Goal: Task Accomplishment & Management: Manage account settings

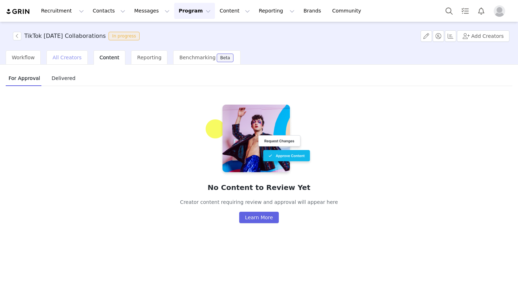
click at [69, 62] on div "All Creators" at bounding box center [66, 57] width 41 height 14
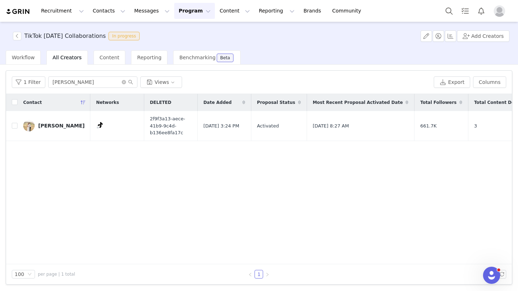
click at [174, 13] on button "Program Program" at bounding box center [194, 11] width 41 height 16
click at [178, 30] on p "Activations" at bounding box center [182, 31] width 27 height 7
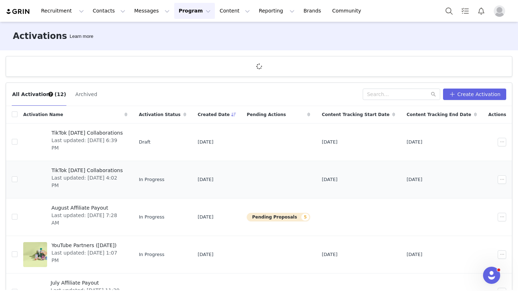
click at [105, 171] on span "TikTok [DATE] Collaborations" at bounding box center [87, 170] width 72 height 7
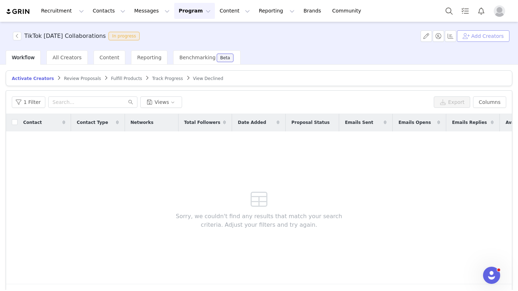
click at [472, 40] on button "Add Creators" at bounding box center [483, 35] width 52 height 11
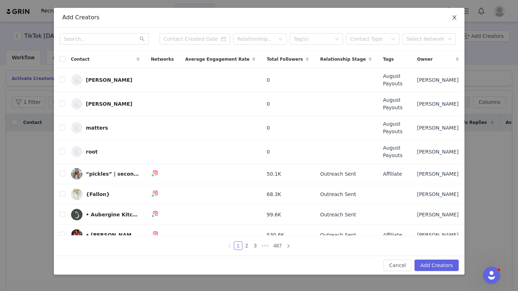
click at [454, 20] on icon "icon: close" at bounding box center [454, 17] width 4 height 4
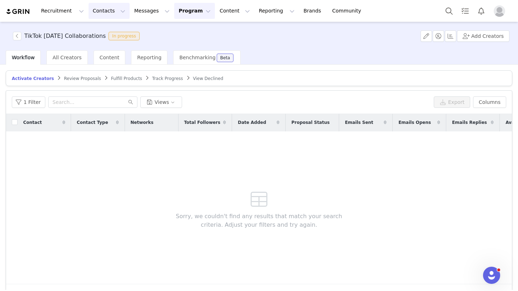
click at [98, 15] on button "Contacts Contacts" at bounding box center [108, 11] width 41 height 16
click at [107, 28] on p "Creators" at bounding box center [99, 31] width 21 height 7
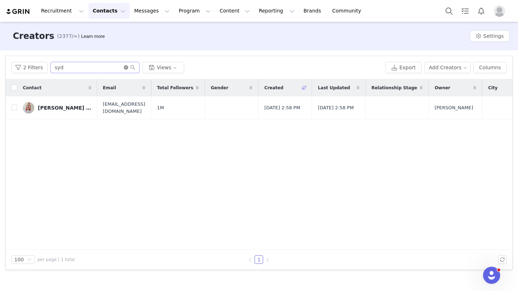
click at [126, 67] on icon "icon: close-circle" at bounding box center [126, 67] width 4 height 4
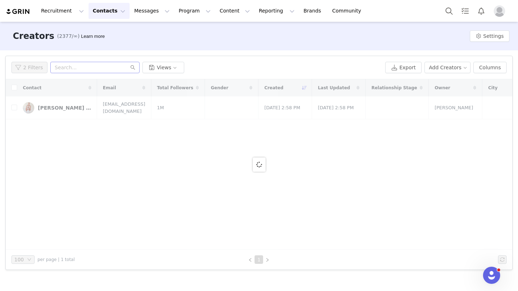
click at [110, 14] on button "Contacts Contacts" at bounding box center [108, 11] width 41 height 16
click at [111, 30] on div "Creators" at bounding box center [112, 31] width 48 height 7
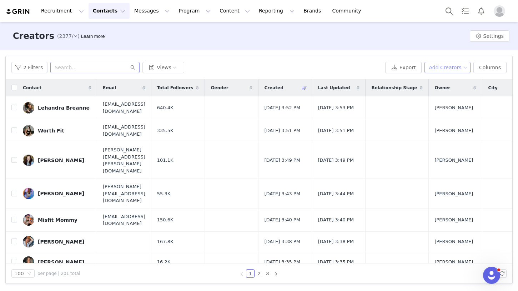
click at [459, 67] on button "Add Creators" at bounding box center [447, 67] width 46 height 11
click at [454, 79] on span "Add a Creator" at bounding box center [448, 82] width 35 height 8
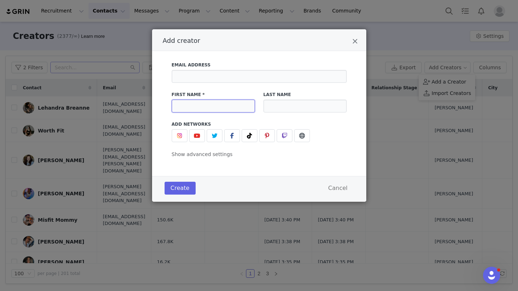
click at [222, 105] on input "Add creator" at bounding box center [213, 106] width 83 height 13
type input "[PERSON_NAME]"
click at [244, 132] on button "Add creator" at bounding box center [250, 135] width 16 height 13
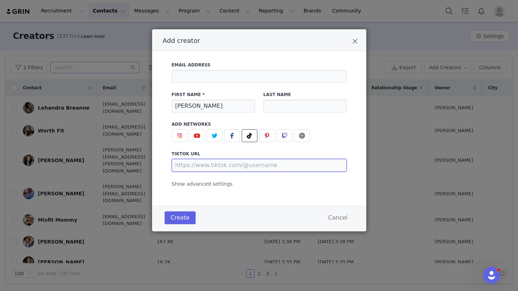
click at [260, 164] on input "Add creator" at bounding box center [259, 165] width 175 height 13
paste input "[URL][DOMAIN_NAME]"
type input "[URL][DOMAIN_NAME]"
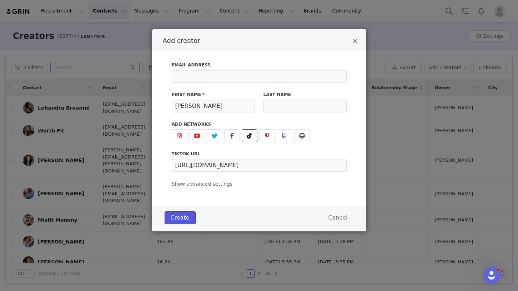
click at [185, 214] on button "Create" at bounding box center [179, 217] width 31 height 13
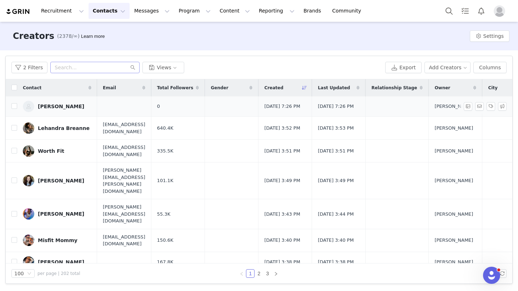
click at [64, 107] on div "[PERSON_NAME]" at bounding box center [61, 106] width 46 height 6
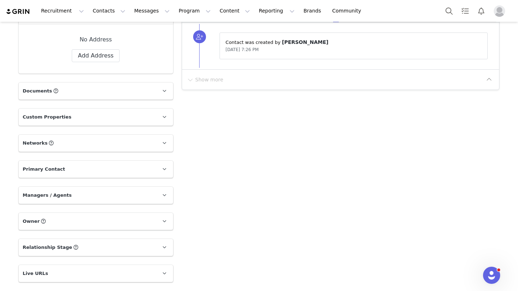
scroll to position [445, 0]
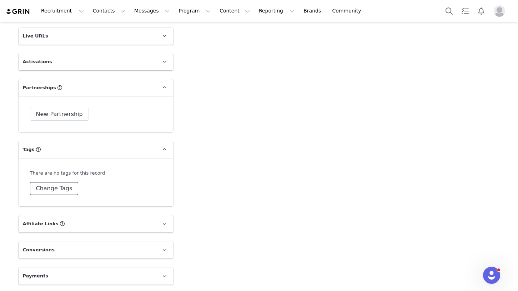
click at [63, 187] on button "Change Tags" at bounding box center [54, 188] width 49 height 13
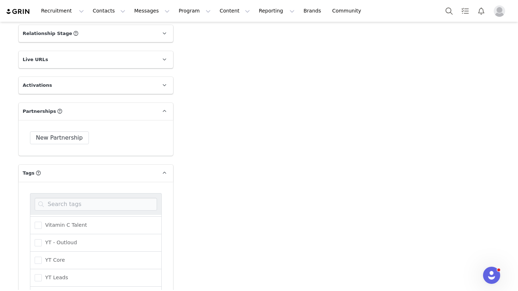
scroll to position [524, 0]
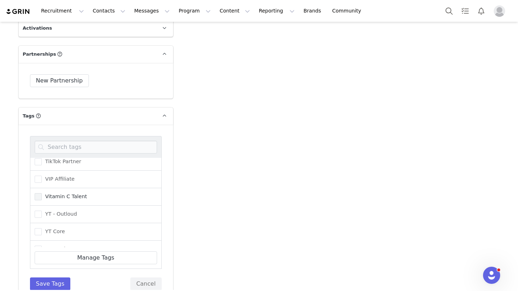
click at [39, 195] on span at bounding box center [38, 196] width 7 height 7
click at [42, 193] on input "Vitamin C Talent" at bounding box center [42, 193] width 0 height 0
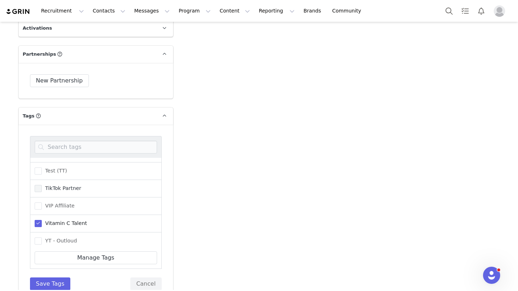
scroll to position [415, 0]
click at [38, 190] on span at bounding box center [38, 189] width 7 height 7
click at [42, 186] on input "TikTok Partner" at bounding box center [42, 186] width 0 height 0
click at [35, 174] on span at bounding box center [38, 171] width 7 height 7
click at [42, 168] on input "Test (TT)" at bounding box center [42, 168] width 0 height 0
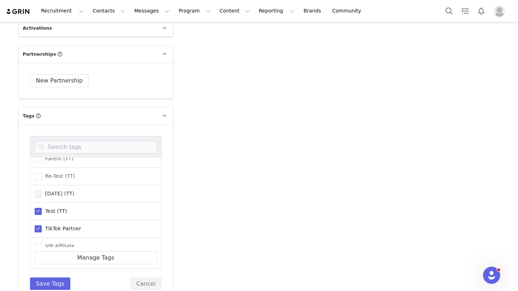
scroll to position [375, 0]
click at [36, 191] on span at bounding box center [38, 193] width 7 height 7
click at [42, 190] on input "[DATE] (TT)" at bounding box center [42, 190] width 0 height 0
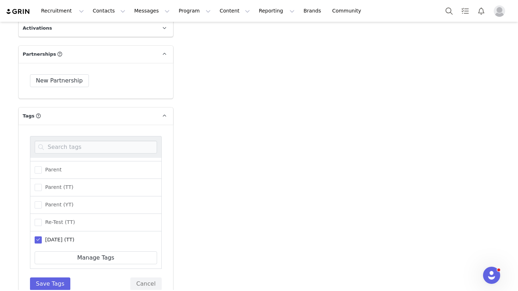
scroll to position [330, 0]
click at [37, 188] on span at bounding box center [38, 186] width 7 height 7
click at [42, 183] on input "Parent (TT)" at bounding box center [42, 183] width 0 height 0
click at [40, 181] on span at bounding box center [38, 183] width 7 height 7
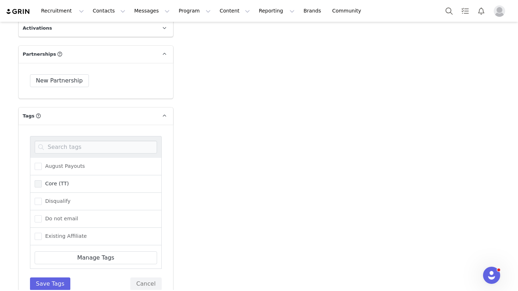
click at [42, 180] on input "Core (TT)" at bounding box center [42, 180] width 0 height 0
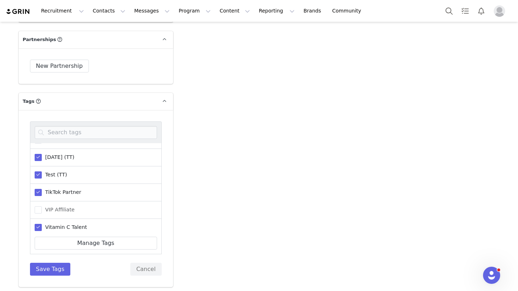
scroll to position [395, 0]
click at [40, 174] on span at bounding box center [38, 176] width 7 height 7
click at [42, 173] on input "Test (TT)" at bounding box center [42, 173] width 0 height 0
click at [41, 192] on span at bounding box center [38, 192] width 7 height 7
click at [42, 189] on input "Re-Test (TT)" at bounding box center [42, 189] width 0 height 0
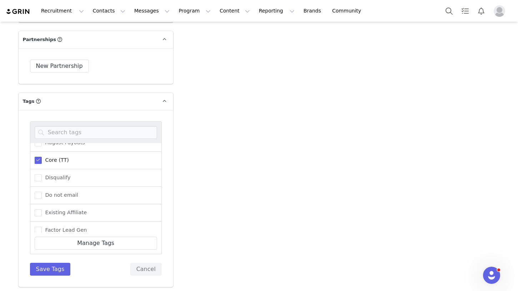
scroll to position [61, 0]
click at [39, 181] on span at bounding box center [38, 178] width 7 height 7
click at [42, 175] on input "Core (TT)" at bounding box center [42, 175] width 0 height 0
click at [56, 271] on button "Save Tags" at bounding box center [50, 269] width 41 height 13
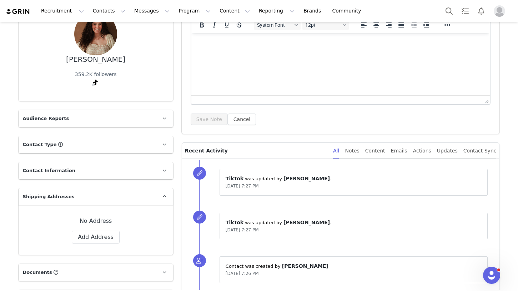
scroll to position [0, 0]
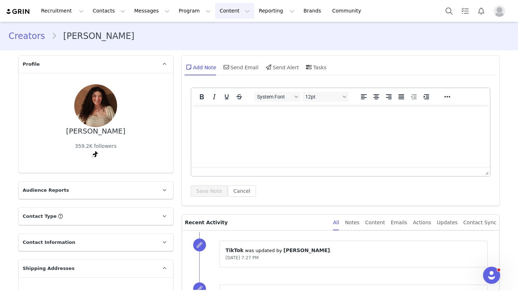
click at [215, 12] on button "Content Content" at bounding box center [234, 11] width 39 height 16
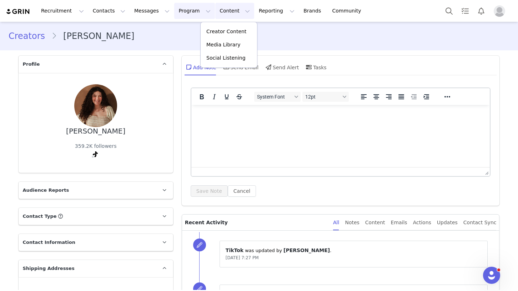
click at [176, 11] on button "Program Program" at bounding box center [194, 11] width 41 height 16
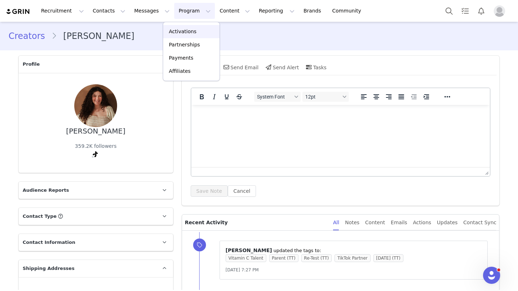
click at [177, 30] on p "Activations" at bounding box center [182, 31] width 27 height 7
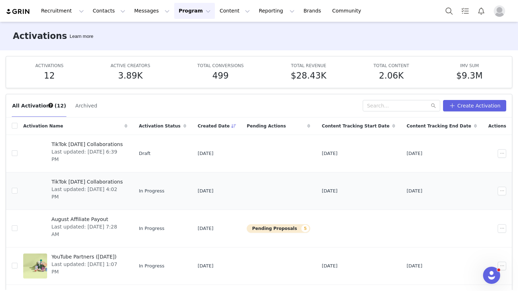
click at [102, 179] on span "TikTok [DATE] Collaborations" at bounding box center [87, 181] width 72 height 7
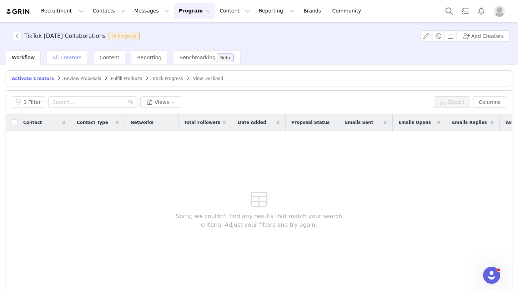
click at [75, 62] on div "All Creators" at bounding box center [66, 57] width 41 height 14
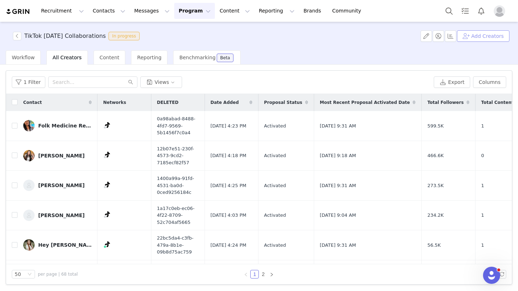
click at [487, 35] on button "Add Creators" at bounding box center [483, 35] width 52 height 11
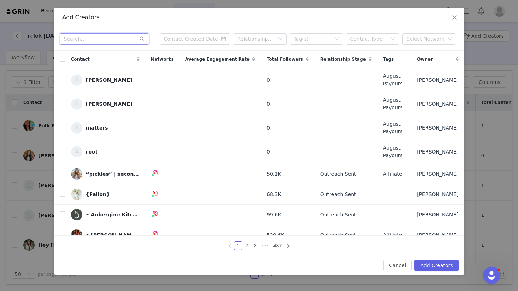
click at [118, 39] on input "text" at bounding box center [104, 38] width 89 height 11
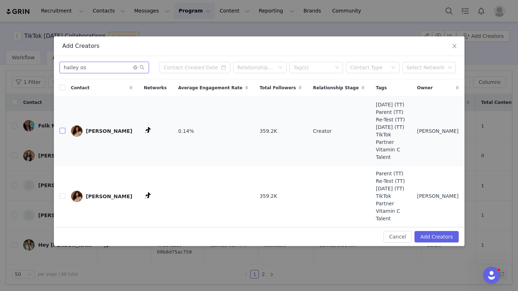
type input "hailey os"
click at [64, 133] on input "checkbox" at bounding box center [63, 131] width 6 height 6
checkbox input "true"
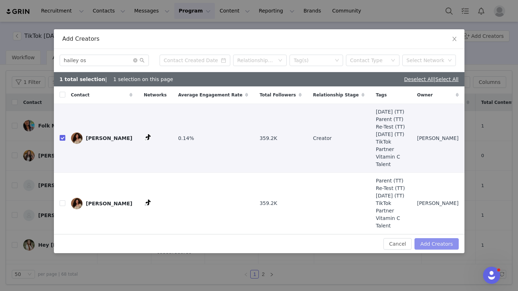
click at [423, 238] on button "Add Creators" at bounding box center [436, 243] width 44 height 11
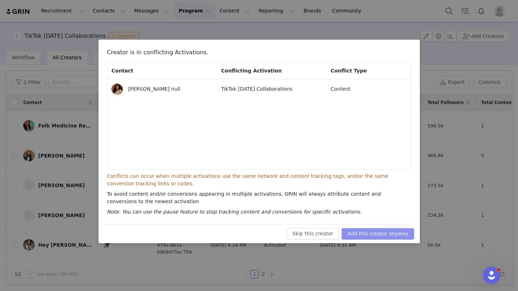
click at [377, 231] on button "Add this creator anyway" at bounding box center [377, 233] width 72 height 11
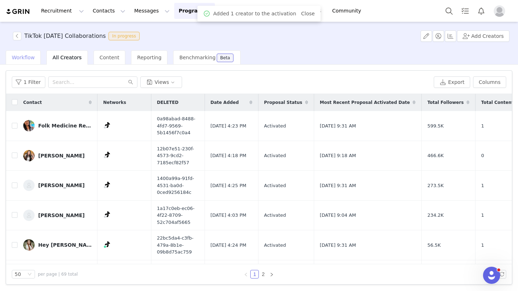
click at [32, 60] on span "Workflow" at bounding box center [23, 58] width 23 height 6
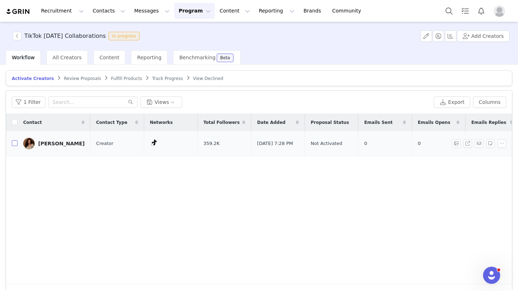
click at [16, 142] on input "checkbox" at bounding box center [15, 143] width 6 height 6
checkbox input "true"
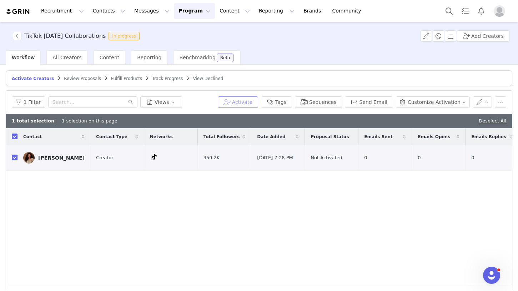
click at [247, 102] on button "Activate" at bounding box center [238, 101] width 40 height 11
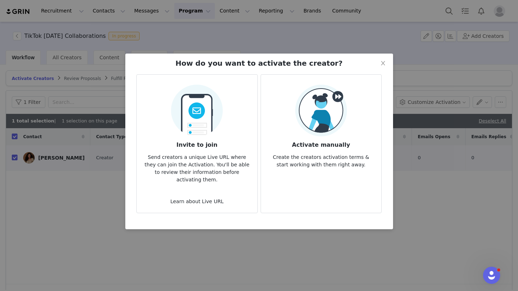
click at [296, 120] on img at bounding box center [321, 111] width 52 height 52
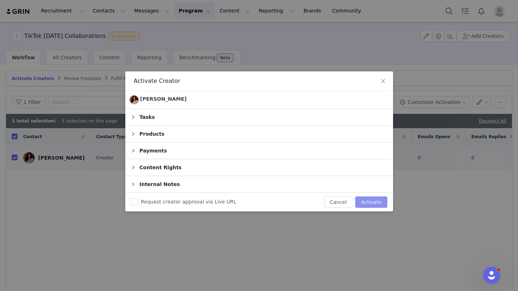
click at [365, 205] on button "Activate" at bounding box center [371, 201] width 32 height 11
checkbox input "false"
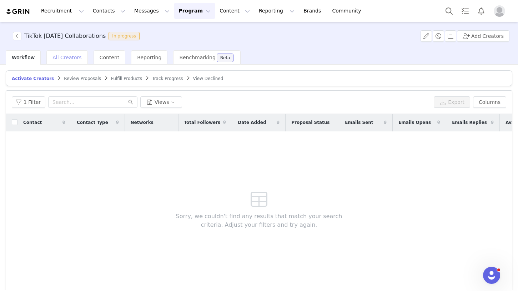
click at [77, 57] on span "All Creators" at bounding box center [66, 58] width 29 height 6
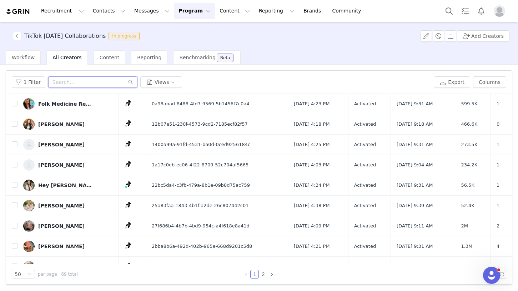
click at [73, 79] on input "text" at bounding box center [92, 81] width 89 height 11
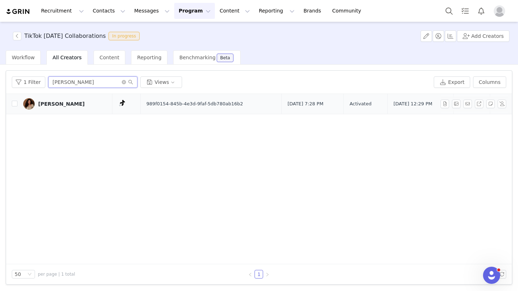
type input "[PERSON_NAME]"
click at [62, 107] on link "[PERSON_NAME]" at bounding box center [64, 103] width 83 height 11
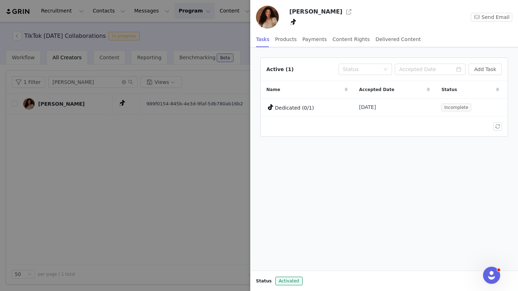
click at [188, 177] on div at bounding box center [259, 145] width 518 height 291
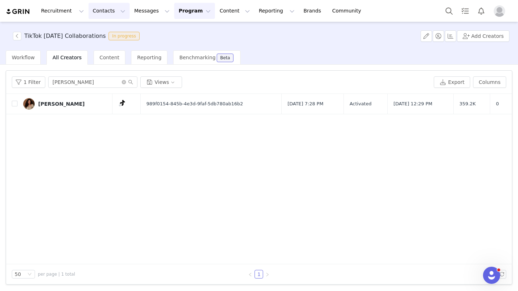
click at [98, 15] on button "Contacts Contacts" at bounding box center [108, 11] width 41 height 16
click at [106, 29] on p "Creators" at bounding box center [99, 31] width 21 height 7
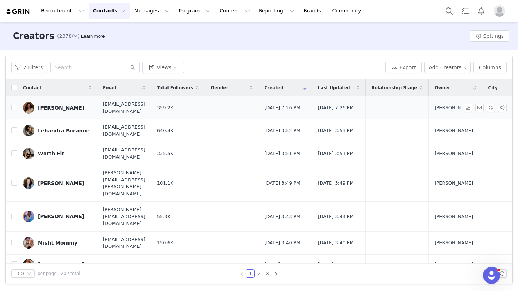
click at [67, 106] on div "[PERSON_NAME]" at bounding box center [61, 108] width 46 height 6
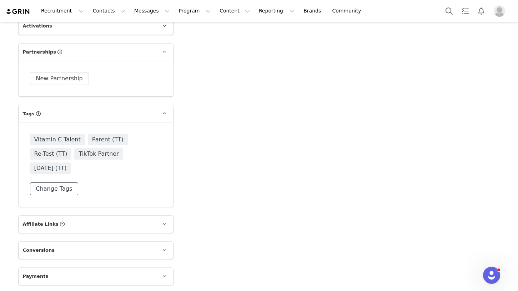
click at [65, 185] on button "Change Tags" at bounding box center [54, 188] width 49 height 13
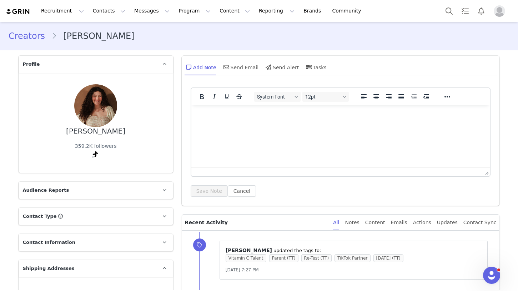
click at [42, 39] on link "Creators" at bounding box center [30, 36] width 43 height 13
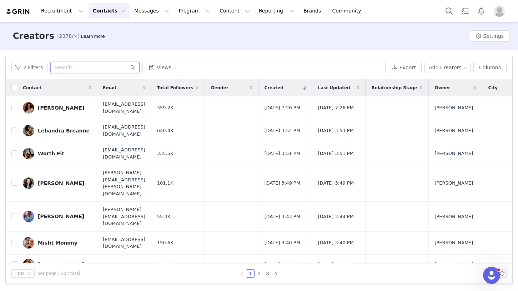
click at [99, 69] on input "text" at bounding box center [94, 67] width 89 height 11
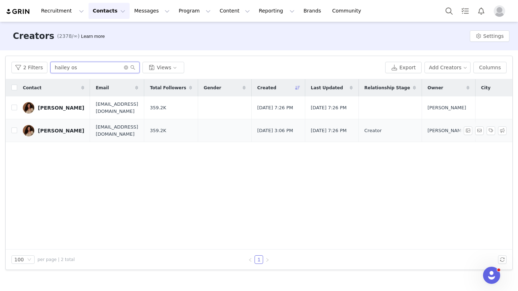
type input "hailey os"
click at [67, 131] on div "[PERSON_NAME]" at bounding box center [61, 131] width 46 height 6
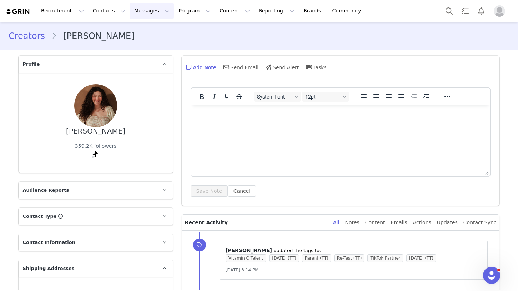
click at [147, 17] on button "Messages Messages" at bounding box center [152, 11] width 44 height 16
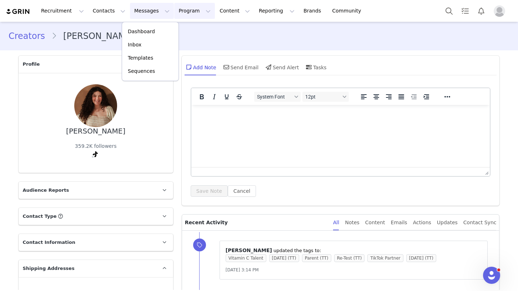
click at [174, 14] on button "Program Program" at bounding box center [194, 11] width 41 height 16
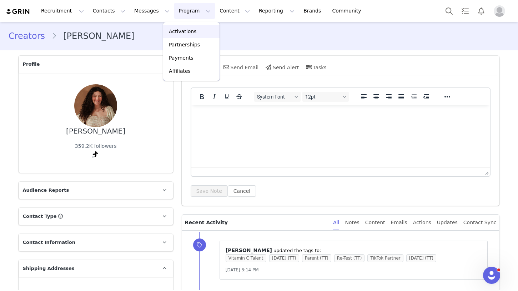
click at [184, 32] on p "Activations" at bounding box center [182, 31] width 27 height 7
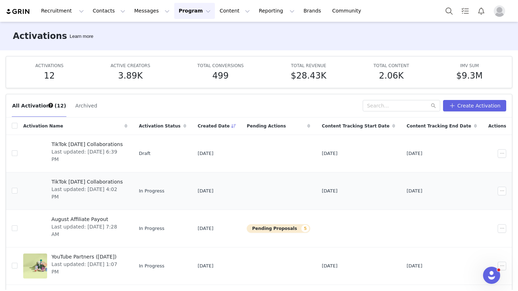
click at [103, 182] on span "TikTok [DATE] Collaborations" at bounding box center [87, 181] width 72 height 7
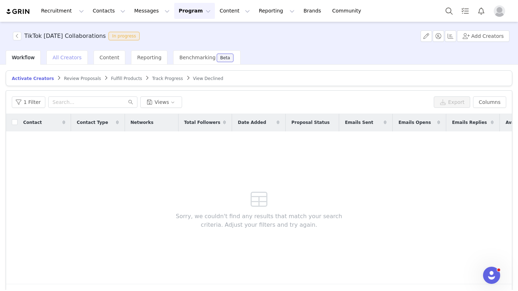
click at [79, 59] on div "All Creators" at bounding box center [66, 57] width 41 height 14
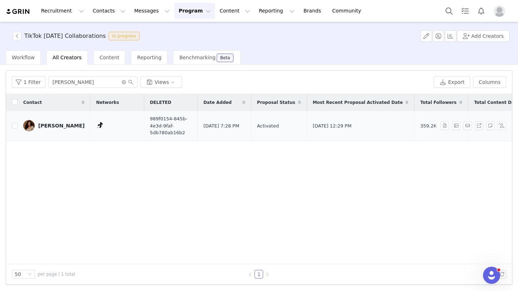
click at [63, 124] on div "[PERSON_NAME]" at bounding box center [61, 126] width 46 height 6
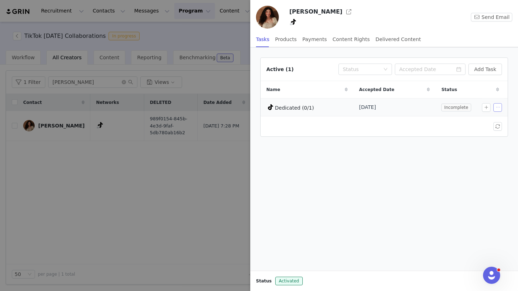
click at [495, 104] on button "button" at bounding box center [497, 107] width 9 height 9
click at [477, 119] on span "Edit Task" at bounding box center [482, 120] width 22 height 8
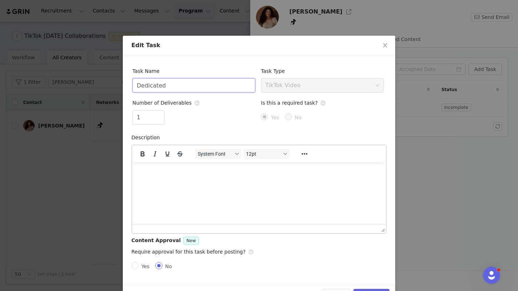
drag, startPoint x: 171, startPoint y: 83, endPoint x: 138, endPoint y: 85, distance: 32.1
click at [138, 85] on input "Dedicated" at bounding box center [193, 85] width 123 height 14
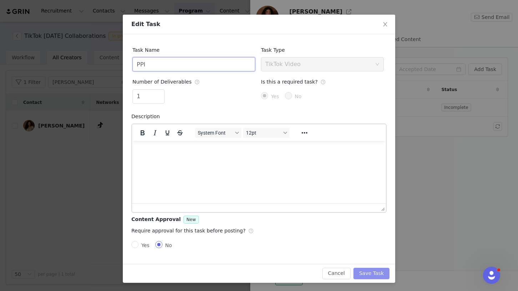
type input "PPI"
click at [361, 270] on button "Save Task" at bounding box center [371, 273] width 36 height 11
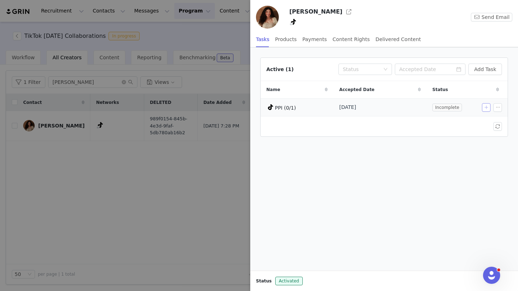
click at [484, 107] on button "button" at bounding box center [486, 107] width 9 height 9
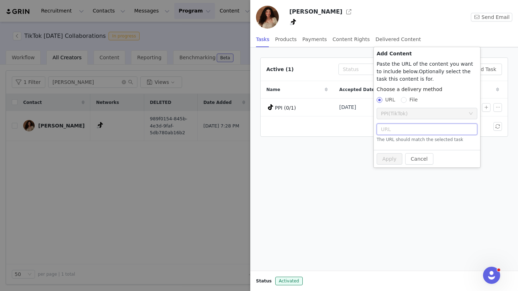
click at [382, 133] on input "text" at bounding box center [426, 128] width 101 height 11
paste input "[URL][DOMAIN_NAME]"
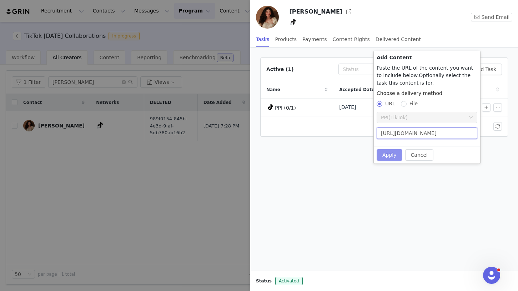
type input "[URL][DOMAIN_NAME]"
click at [393, 157] on button "Apply" at bounding box center [389, 154] width 26 height 11
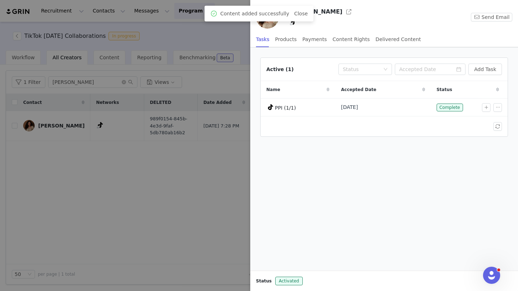
click at [217, 174] on div at bounding box center [259, 145] width 518 height 291
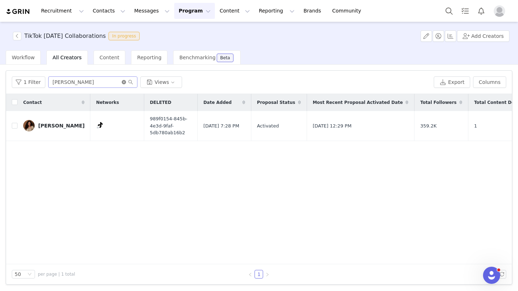
click at [123, 82] on icon "icon: close-circle" at bounding box center [124, 82] width 4 height 4
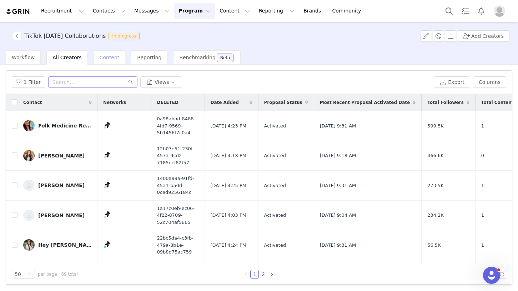
click at [106, 54] on div "Content" at bounding box center [109, 57] width 32 height 14
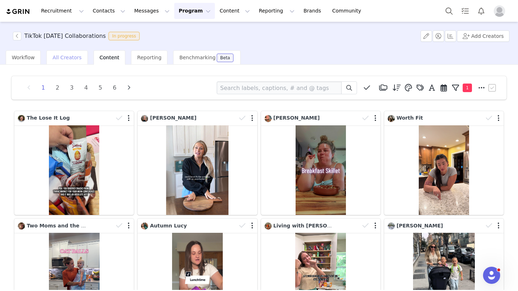
click at [69, 60] on div "All Creators" at bounding box center [66, 57] width 41 height 14
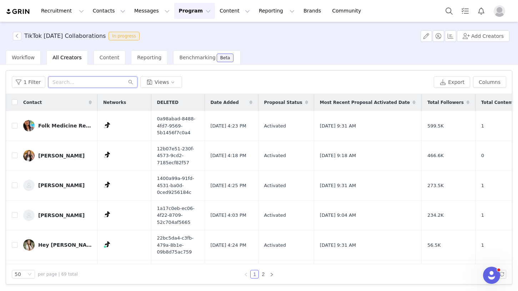
click at [98, 81] on input "text" at bounding box center [92, 81] width 89 height 11
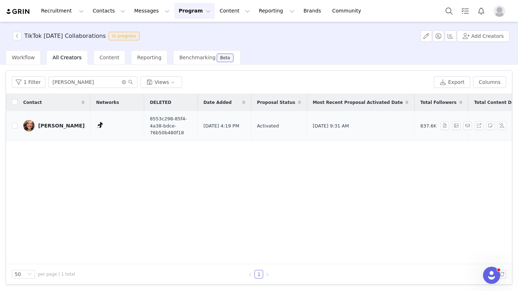
click at [54, 125] on div "[PERSON_NAME]" at bounding box center [61, 126] width 46 height 6
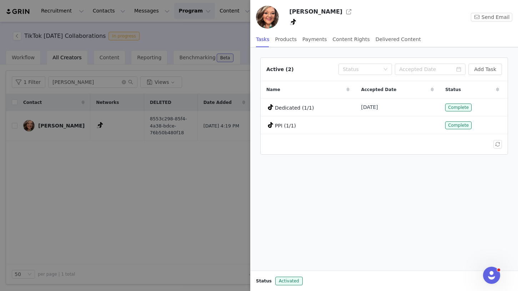
click at [192, 171] on div at bounding box center [259, 145] width 518 height 291
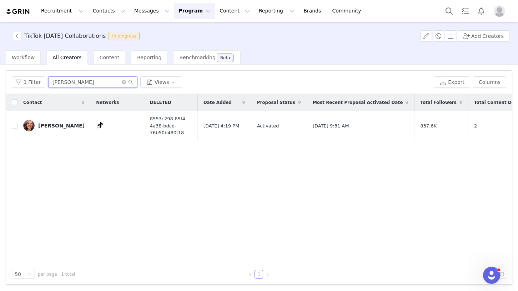
click at [103, 81] on input "[PERSON_NAME]" at bounding box center [92, 81] width 89 height 11
type input "[PERSON_NAME]"
click at [66, 123] on div "[PERSON_NAME]" at bounding box center [61, 126] width 46 height 6
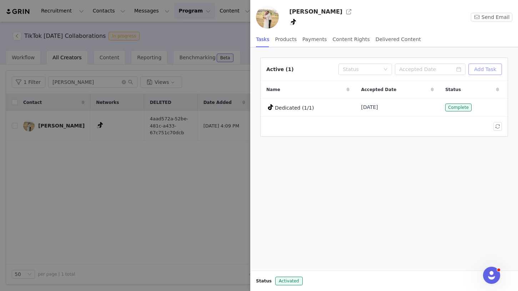
click at [476, 69] on button "Add Task" at bounding box center [485, 69] width 34 height 11
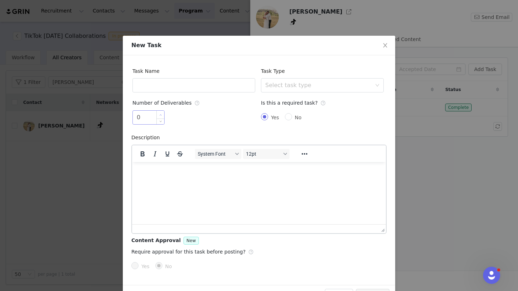
type input "1"
click at [159, 114] on span "Increase Value" at bounding box center [160, 115] width 7 height 8
click at [165, 88] on input "text" at bounding box center [193, 85] width 123 height 14
click at [283, 85] on div "Select task type" at bounding box center [318, 85] width 106 height 7
type input "PPI"
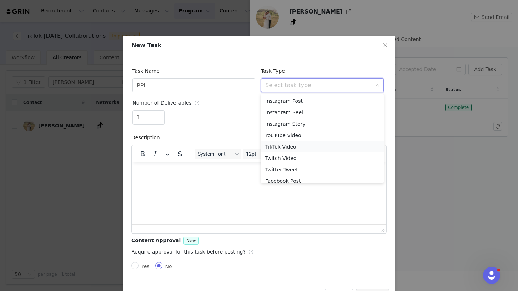
click at [289, 144] on li "TikTok Video" at bounding box center [322, 146] width 123 height 11
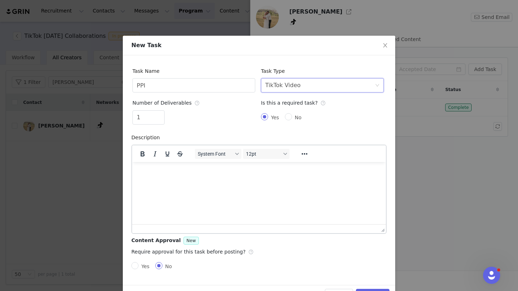
scroll to position [21, 0]
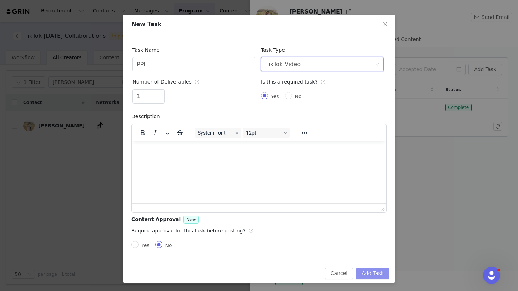
click at [358, 269] on button "Add Task" at bounding box center [373, 273] width 34 height 11
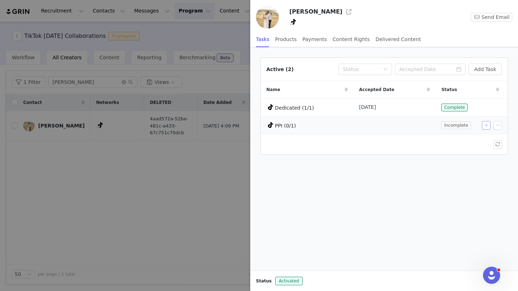
click at [485, 125] on button "button" at bounding box center [486, 125] width 9 height 9
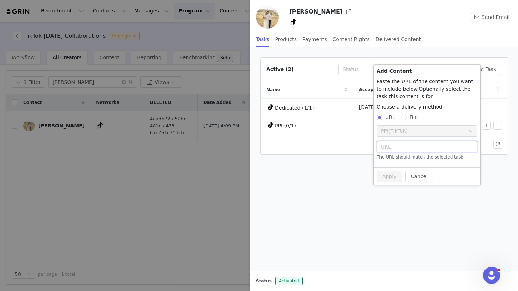
click at [394, 144] on input "text" at bounding box center [426, 146] width 101 height 11
paste input "[URL][DOMAIN_NAME]"
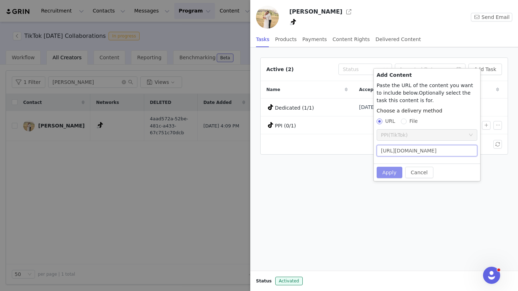
type input "[URL][DOMAIN_NAME]"
click at [394, 172] on button "Apply" at bounding box center [389, 172] width 26 height 11
